Goal: Browse casually

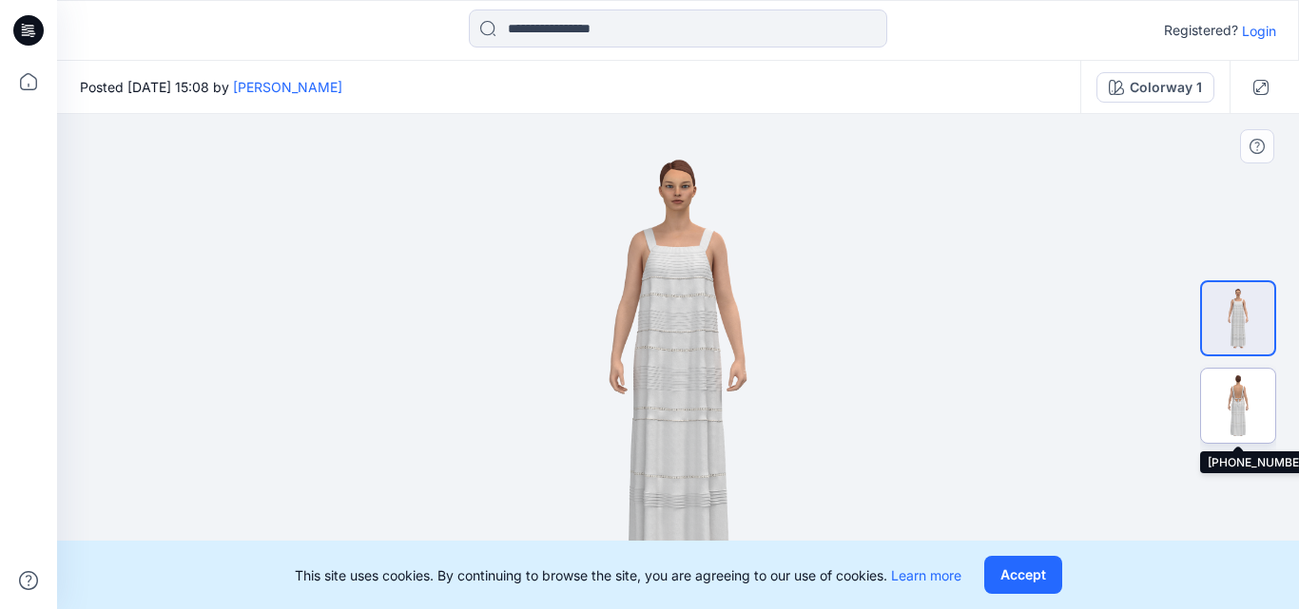
click at [1256, 403] on img at bounding box center [1238, 406] width 74 height 74
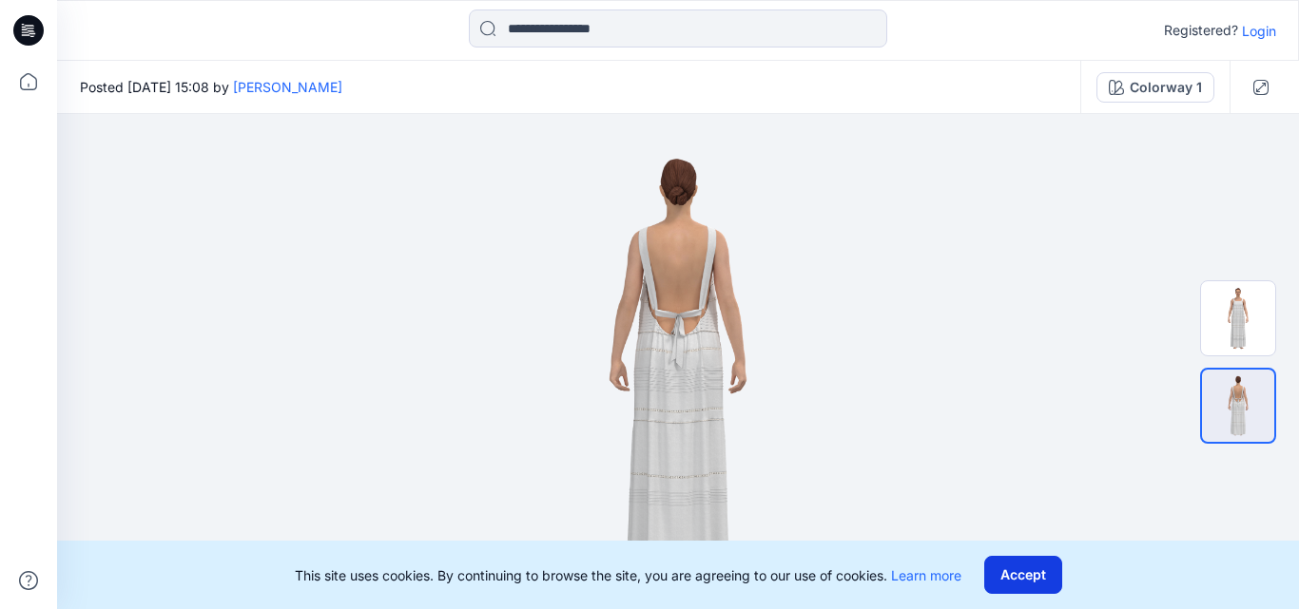
click at [1038, 577] on button "Accept" at bounding box center [1023, 575] width 78 height 38
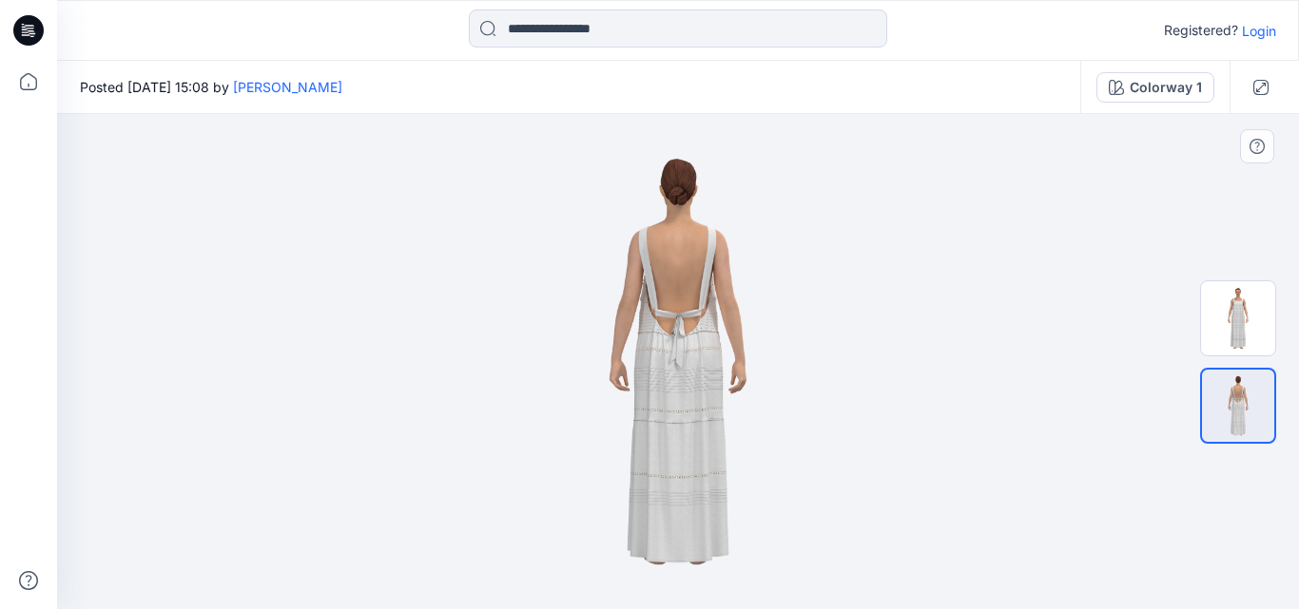
click at [704, 447] on img at bounding box center [678, 361] width 350 height 495
click at [665, 424] on img at bounding box center [678, 361] width 350 height 495
click at [1256, 87] on icon "button" at bounding box center [1260, 87] width 15 height 15
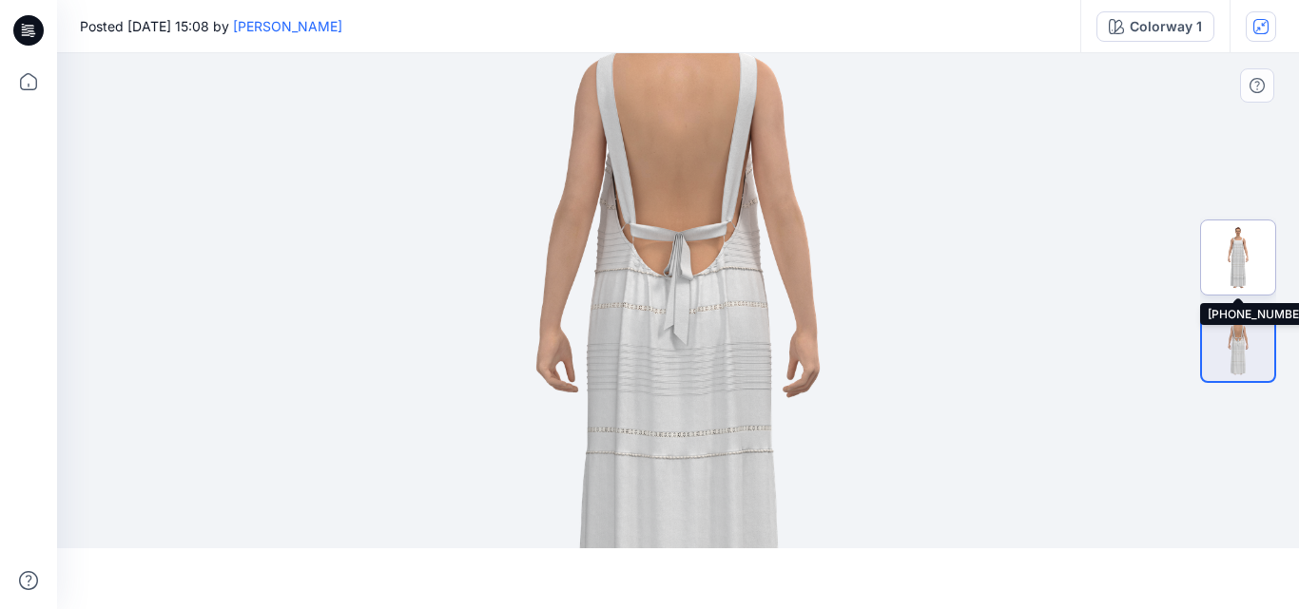
click at [1243, 259] on img at bounding box center [1238, 258] width 74 height 74
